Goal: Information Seeking & Learning: Learn about a topic

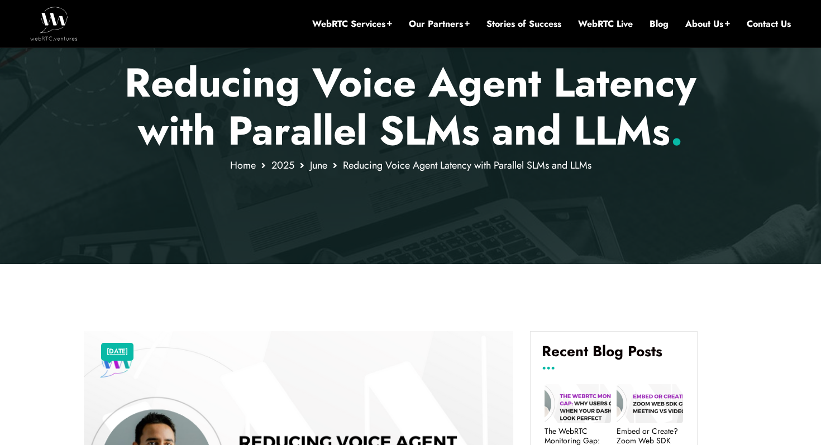
scroll to position [163, 0]
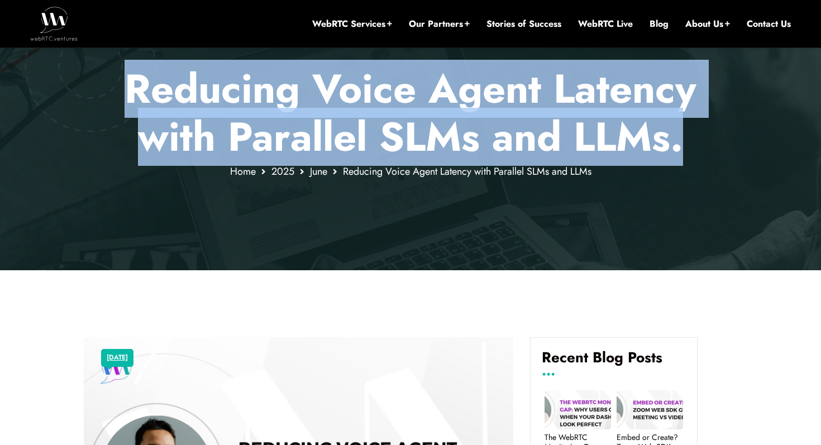
drag, startPoint x: 721, startPoint y: 161, endPoint x: 700, endPoint y: 142, distance: 28.5
click at [700, 142] on div "Reducing Voice Agent Latency with Parallel SLMs and LLMs . Home 2025 June Reduc…" at bounding box center [410, 87] width 821 height 366
copy div "Reducing Voice Agent Latency with Parallel SLMs and LLMs ."
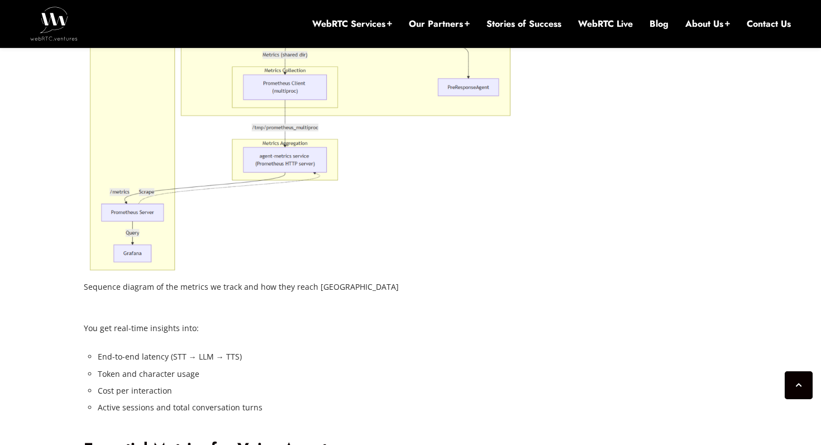
scroll to position [1654, 0]
